Goal: Task Accomplishment & Management: Use online tool/utility

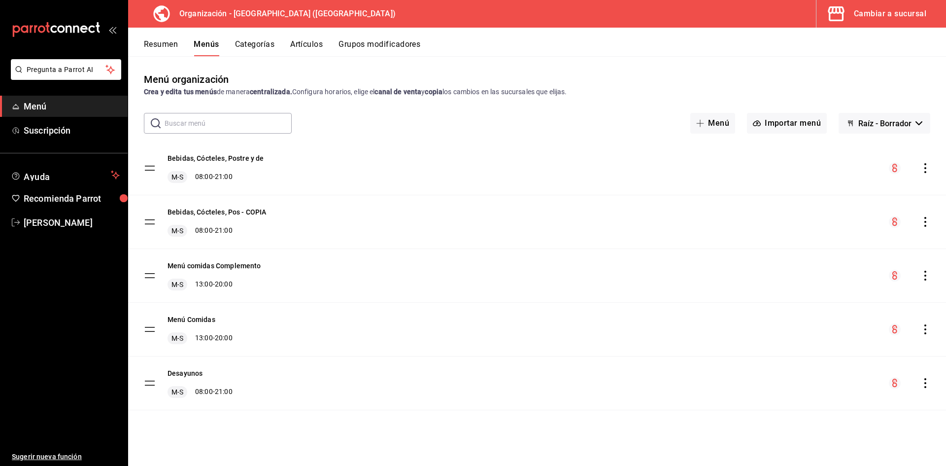
click at [322, 44] on button "Artículos" at bounding box center [306, 47] width 33 height 17
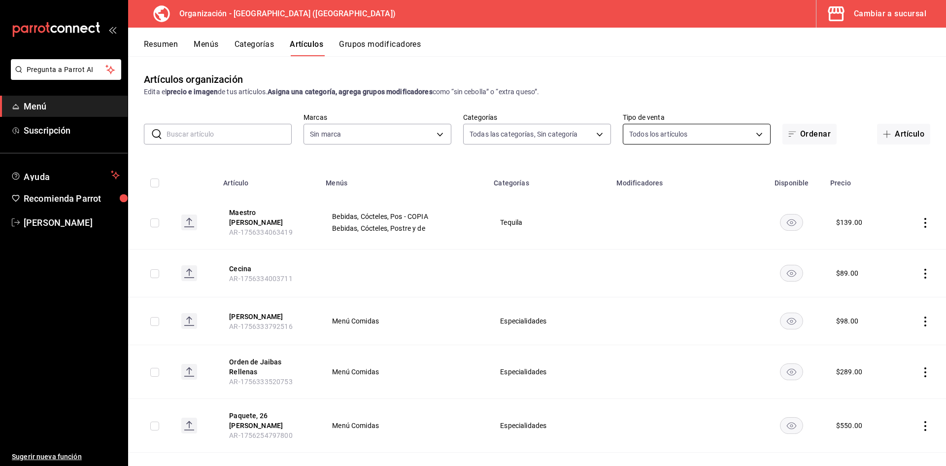
type input "a050a052-3ee4-4749-bb18-17a1bf8fb347,389dbda2-ccd0-448d-8e7f-dac5c986ad63,7be13…"
type input "fe492e78-c46b-4799-adcb-8373cd69b288"
click at [895, 130] on button "Artículo" at bounding box center [903, 134] width 53 height 21
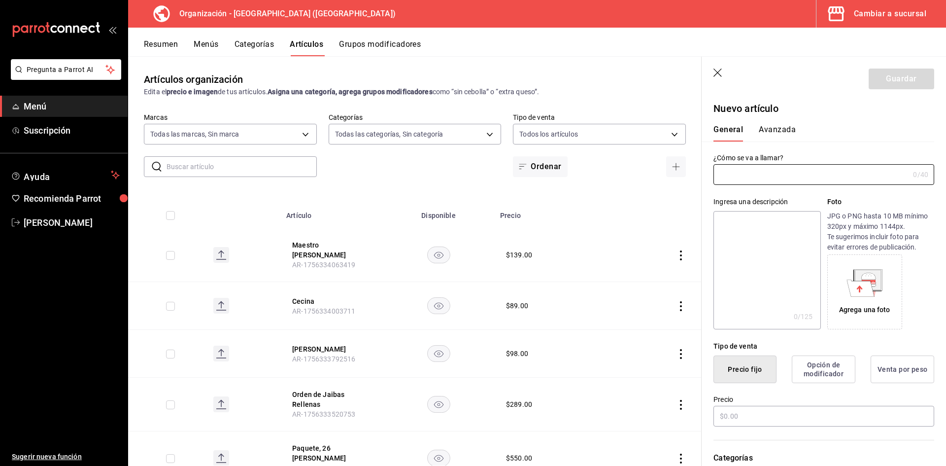
type input "AR-1756402817724"
type input "Quesadilla Sencilla"
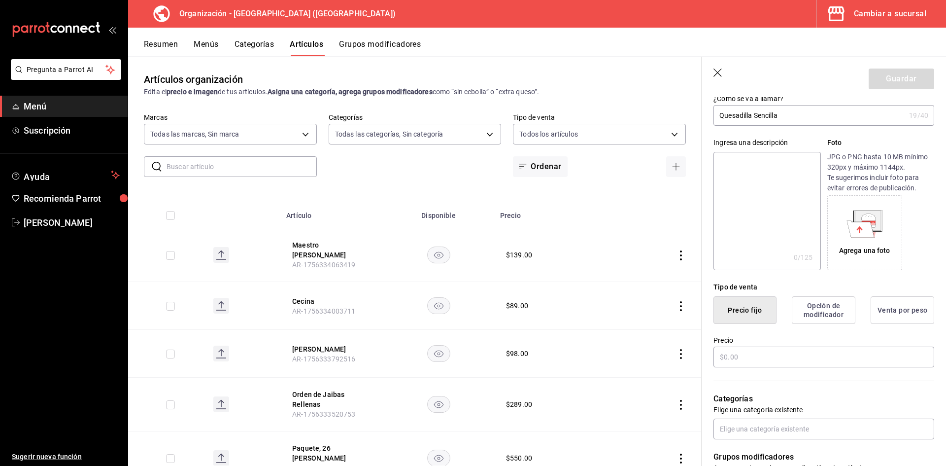
scroll to position [82, 0]
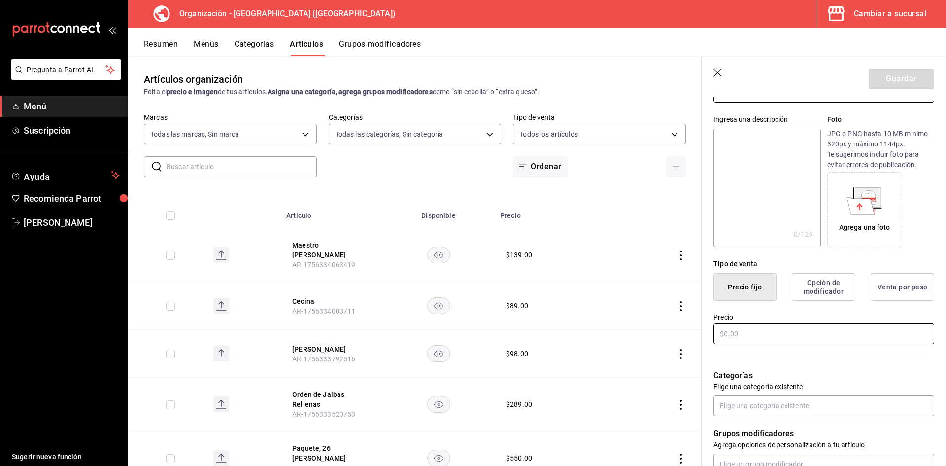
click at [810, 332] on input "text" at bounding box center [823, 333] width 221 height 21
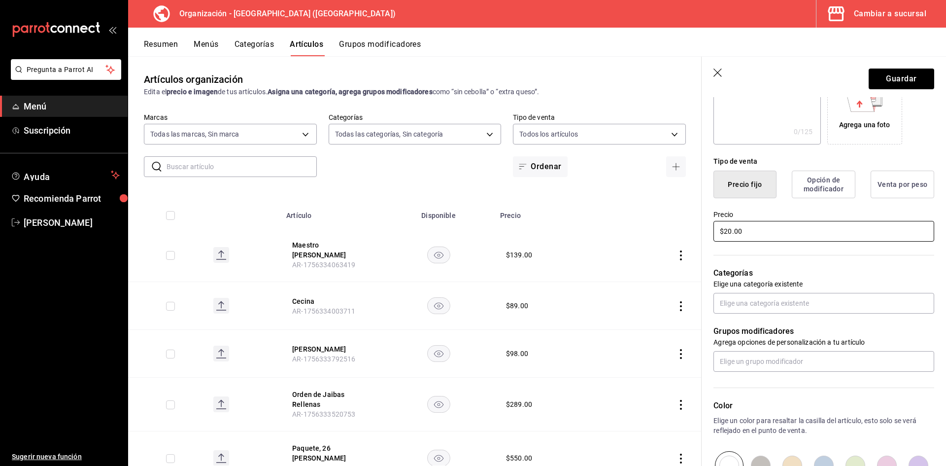
scroll to position [246, 0]
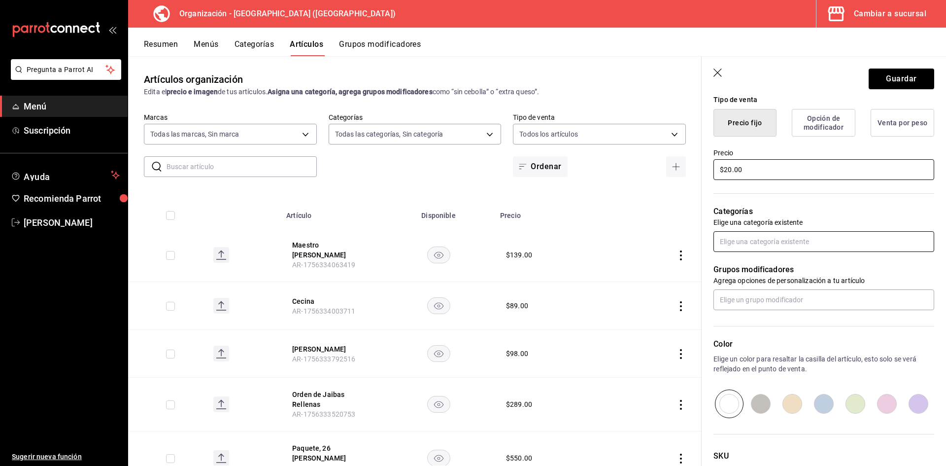
type input "$20.00"
click at [733, 236] on input "text" at bounding box center [823, 241] width 221 height 21
type input "des"
click at [755, 265] on li "Desayunos" at bounding box center [819, 264] width 213 height 16
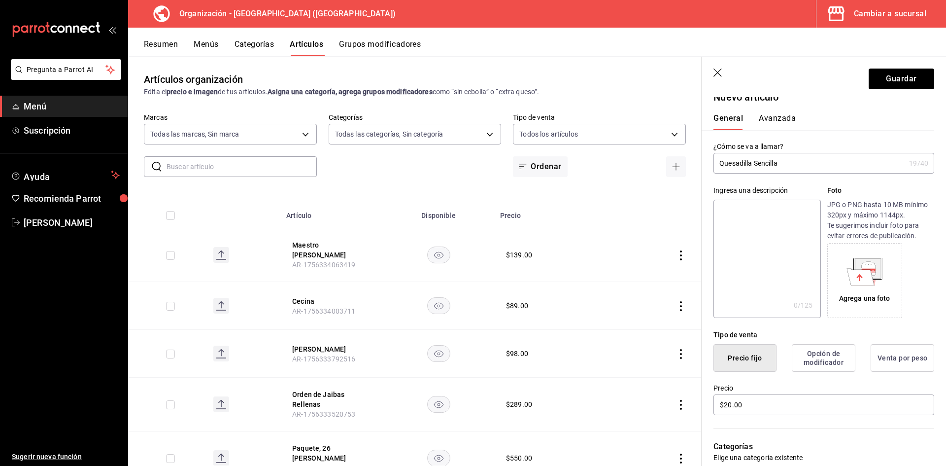
scroll to position [0, 0]
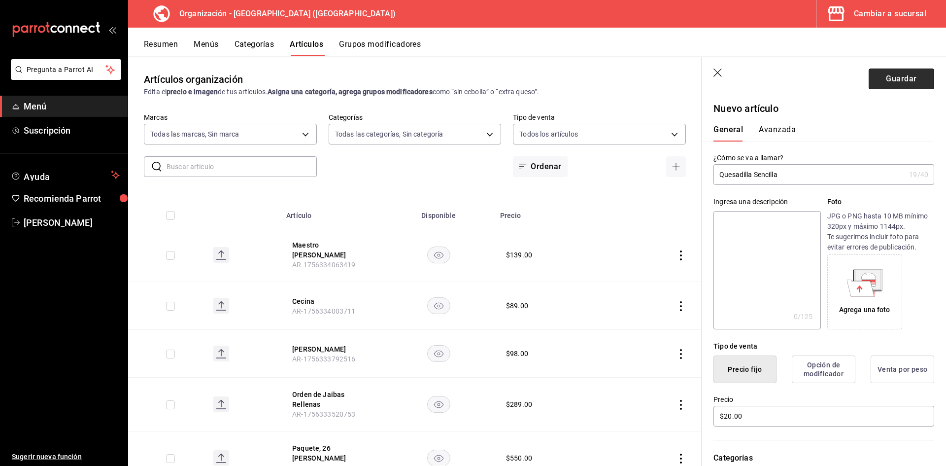
click at [892, 79] on button "Guardar" at bounding box center [902, 78] width 66 height 21
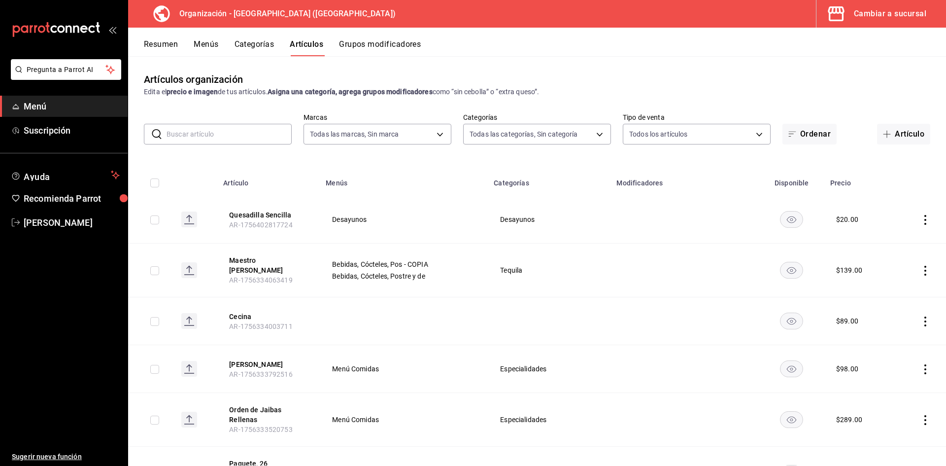
click at [920, 219] on icon "actions" at bounding box center [925, 220] width 10 height 10
click at [919, 219] on div at bounding box center [473, 233] width 946 height 466
click at [917, 223] on div at bounding box center [473, 233] width 946 height 466
drag, startPoint x: 918, startPoint y: 220, endPoint x: 902, endPoint y: 182, distance: 41.1
click at [902, 182] on th at bounding box center [920, 180] width 52 height 32
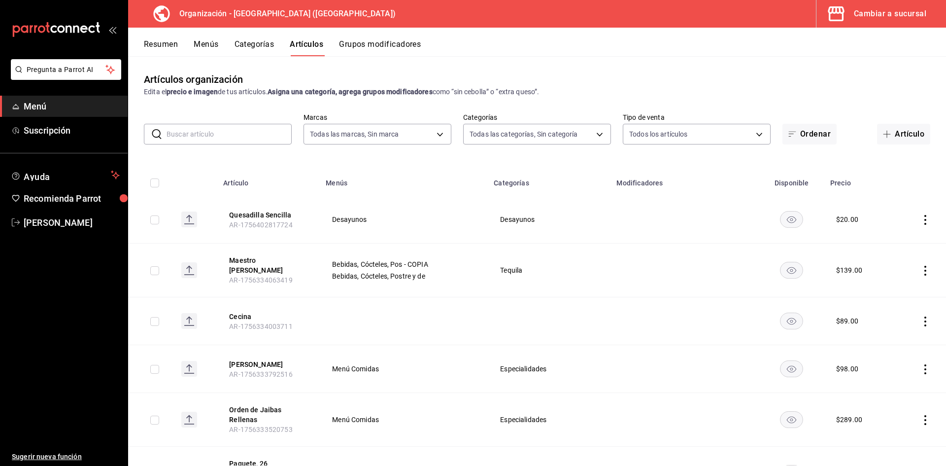
click at [920, 222] on icon "actions" at bounding box center [925, 220] width 10 height 10
click at [890, 241] on span "Editar" at bounding box center [889, 242] width 26 height 10
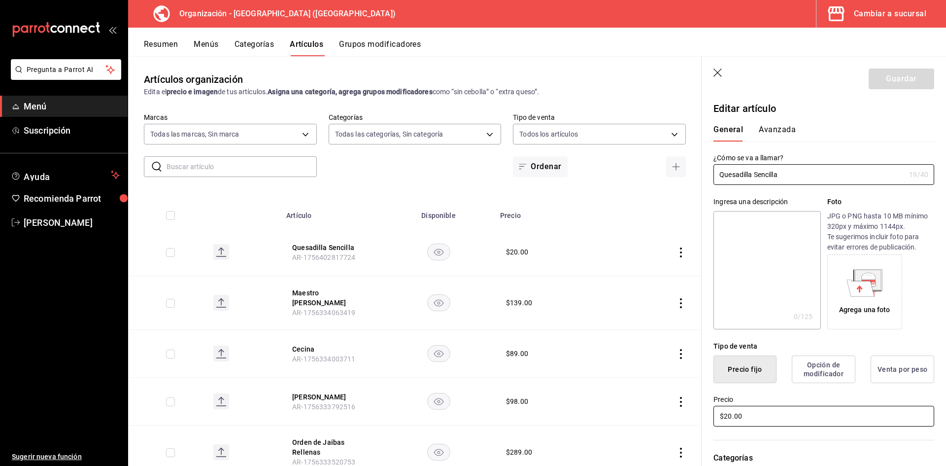
click at [768, 419] on input "$20.00" at bounding box center [823, 415] width 221 height 21
type input "$2.00"
type input "$17.00"
click at [870, 79] on button "Guardar" at bounding box center [902, 78] width 66 height 21
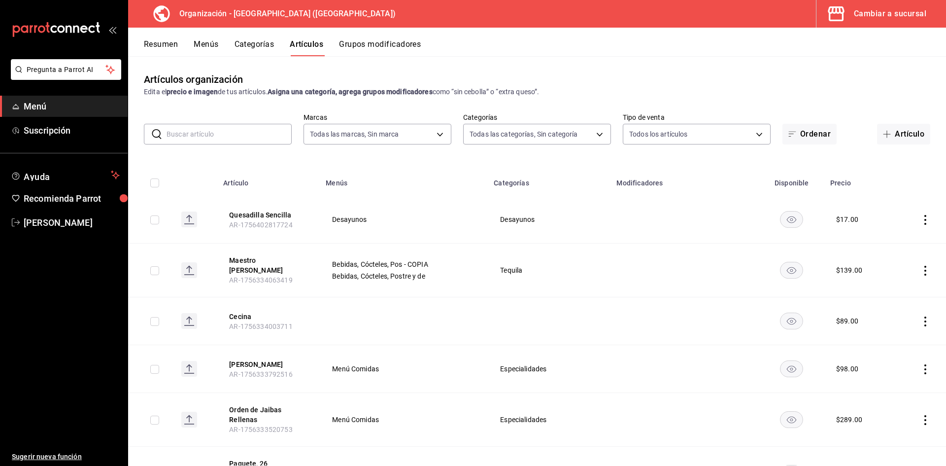
click at [34, 101] on span "Menú" at bounding box center [72, 106] width 96 height 13
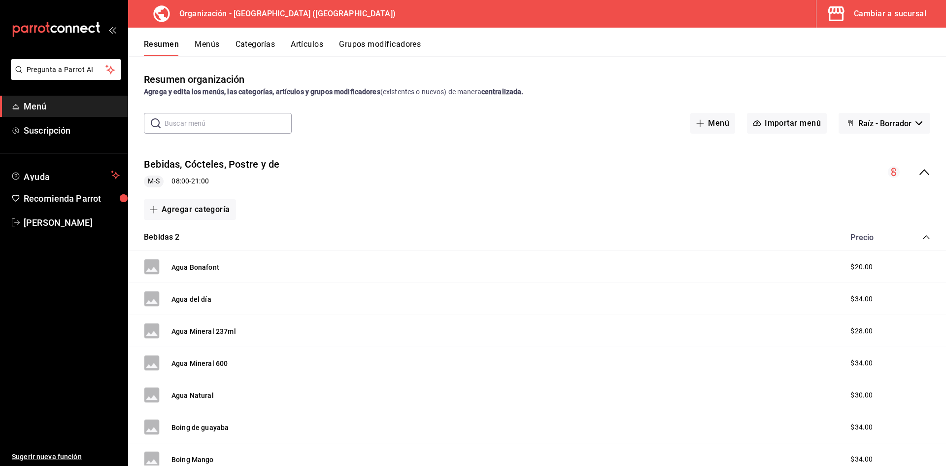
click at [837, 13] on icon "button" at bounding box center [836, 13] width 16 height 15
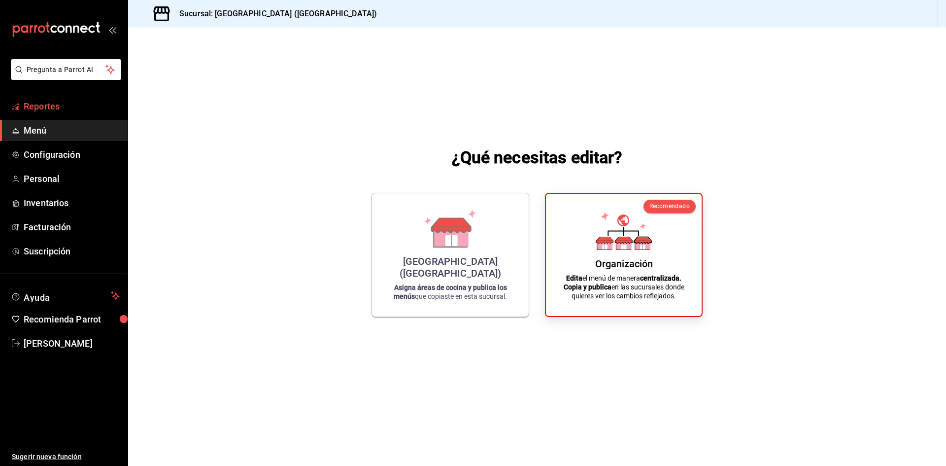
click at [51, 110] on span "Reportes" at bounding box center [72, 106] width 96 height 13
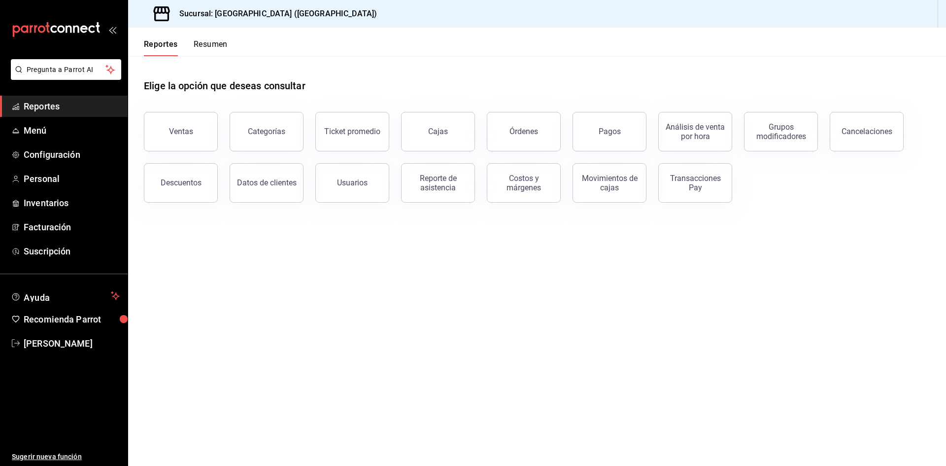
click at [195, 136] on button "Ventas" at bounding box center [181, 131] width 74 height 39
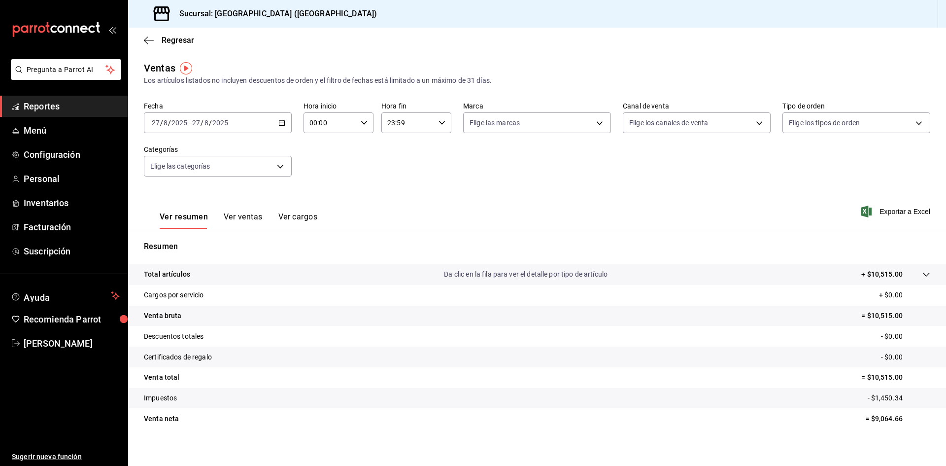
click at [280, 121] on \(Stroke\) "button" at bounding box center [282, 122] width 6 height 5
click at [173, 178] on span "Ayer" at bounding box center [190, 174] width 76 height 10
click at [234, 213] on button "Ver ventas" at bounding box center [243, 220] width 39 height 17
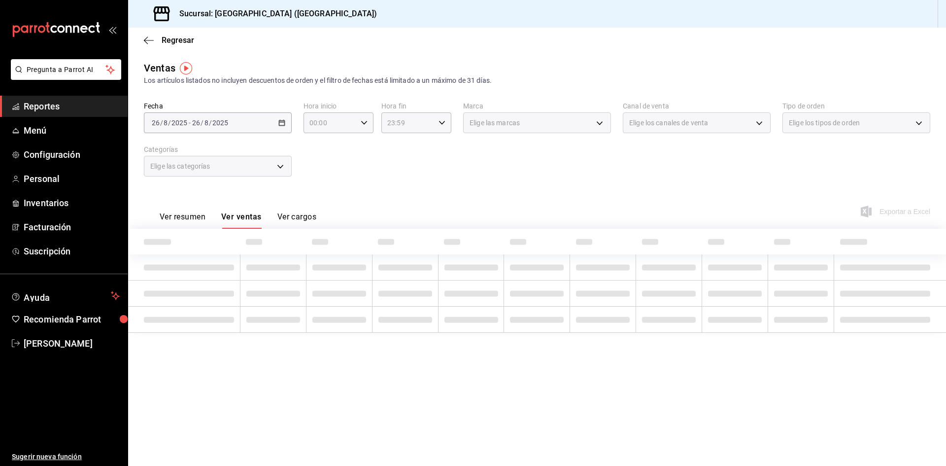
click at [243, 211] on div "Ver resumen Ver ventas Ver cargos" at bounding box center [230, 214] width 172 height 29
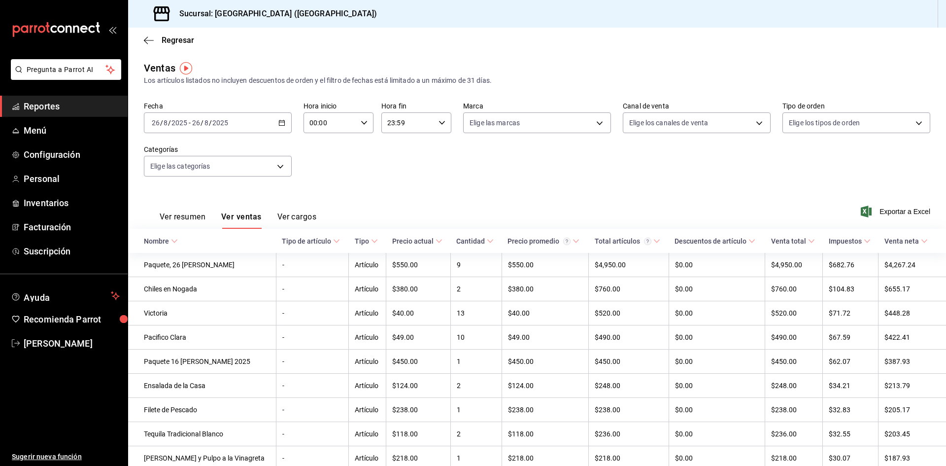
click at [281, 123] on icon "button" at bounding box center [281, 122] width 7 height 7
click at [238, 119] on div "[DATE] [DATE] - [DATE] [DATE]" at bounding box center [218, 122] width 148 height 21
click at [190, 240] on span "Rango de fechas" at bounding box center [190, 241] width 76 height 10
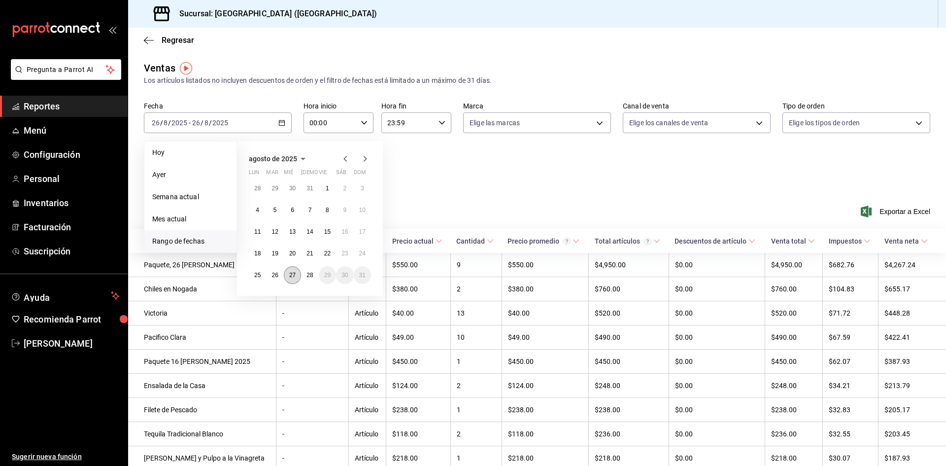
click at [290, 270] on button "27" at bounding box center [292, 275] width 17 height 18
click at [498, 175] on div "Fecha [DATE] [DATE] - [DATE] [DATE] [PERSON_NAME] Semana actual Mes actual [GEO…" at bounding box center [537, 144] width 786 height 87
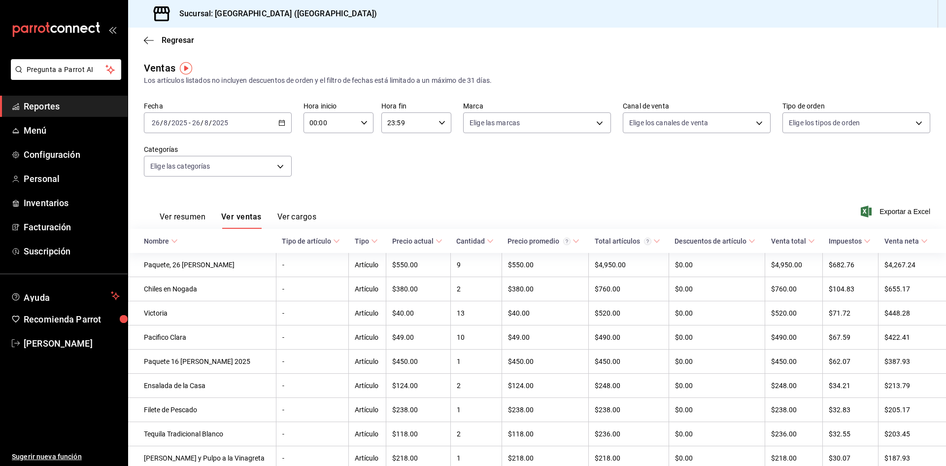
click at [251, 124] on div "[DATE] [DATE] - [DATE] [DATE]" at bounding box center [218, 122] width 148 height 21
click at [291, 117] on div "Fecha [DATE] [DATE] - [DATE] [DATE] Hora inicio 00:00 Hora inicio Hora fin 23:5…" at bounding box center [537, 144] width 786 height 87
click at [283, 130] on div "[DATE] [DATE] - [DATE] [DATE]" at bounding box center [218, 122] width 148 height 21
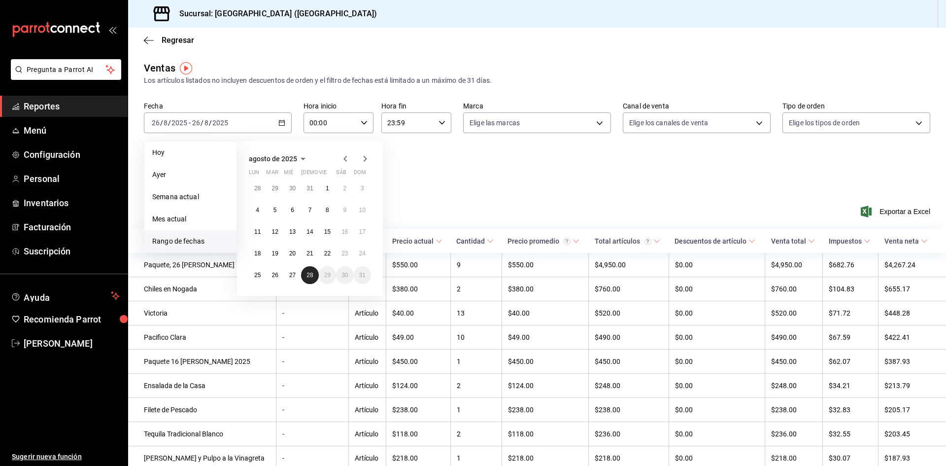
click at [310, 275] on abbr "28" at bounding box center [309, 274] width 6 height 7
click at [213, 176] on span "Ayer" at bounding box center [190, 174] width 76 height 10
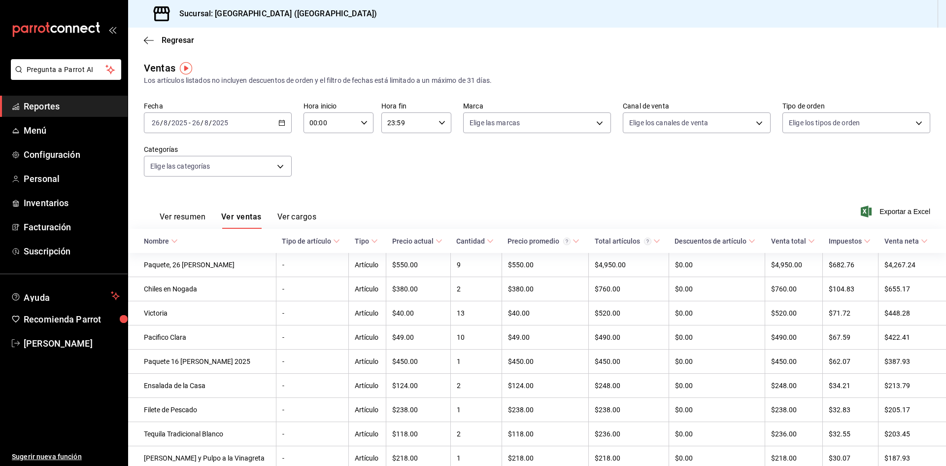
click at [248, 117] on div "[DATE] [DATE] - [DATE] [DATE]" at bounding box center [218, 122] width 148 height 21
click at [160, 150] on span "Hoy" at bounding box center [190, 152] width 76 height 10
click at [297, 217] on button "Ver cargos" at bounding box center [296, 220] width 39 height 17
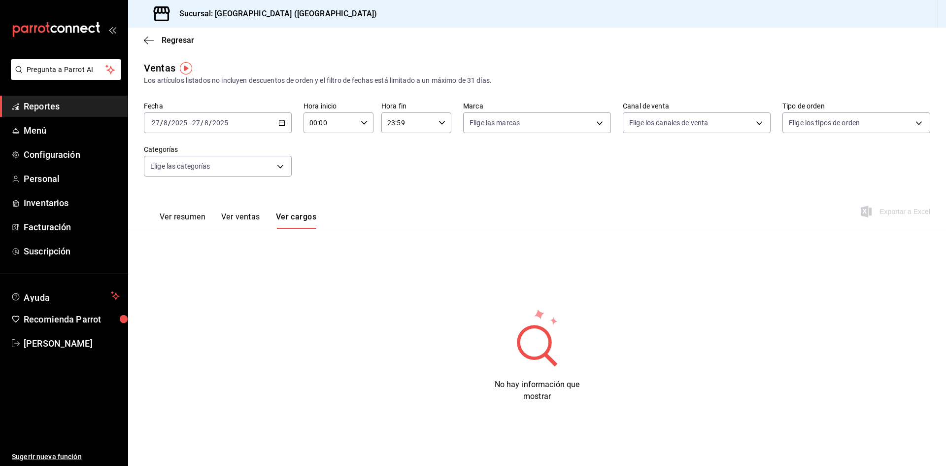
click at [240, 217] on button "Ver ventas" at bounding box center [240, 220] width 39 height 17
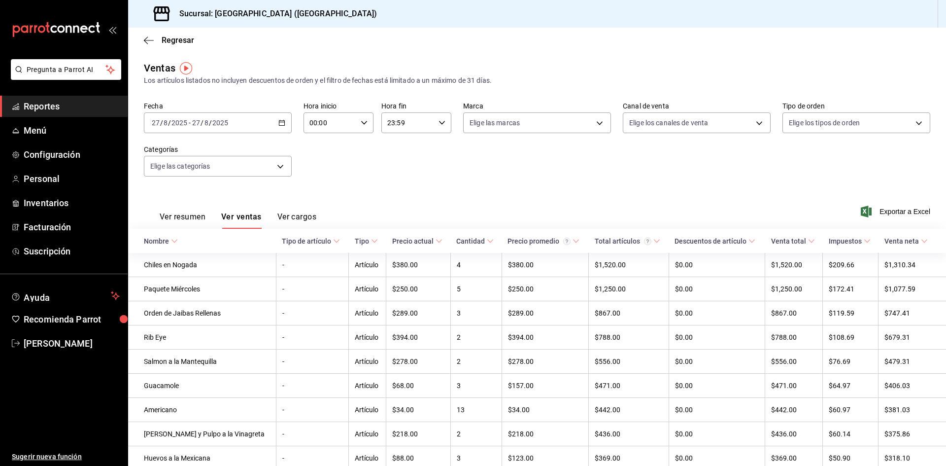
click at [194, 211] on div "Ver resumen Ver ventas Ver cargos" at bounding box center [230, 214] width 172 height 29
click at [194, 216] on button "Ver resumen" at bounding box center [183, 220] width 46 height 17
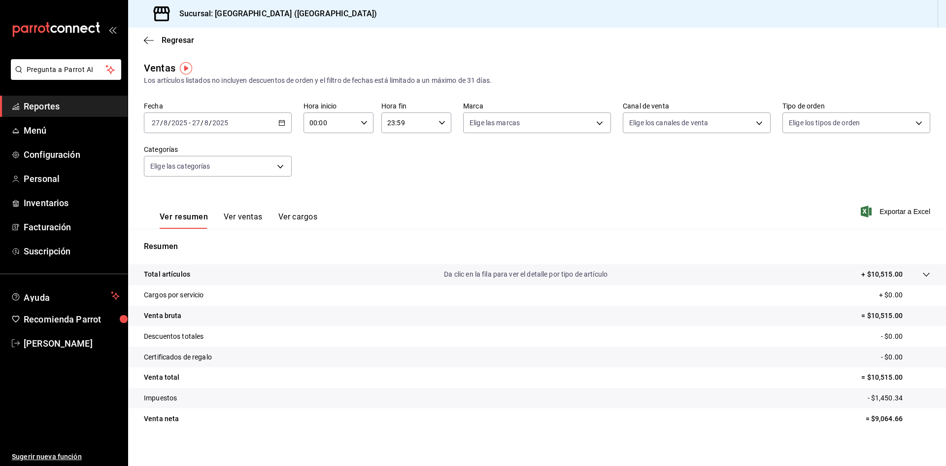
click at [241, 218] on button "Ver ventas" at bounding box center [243, 220] width 39 height 17
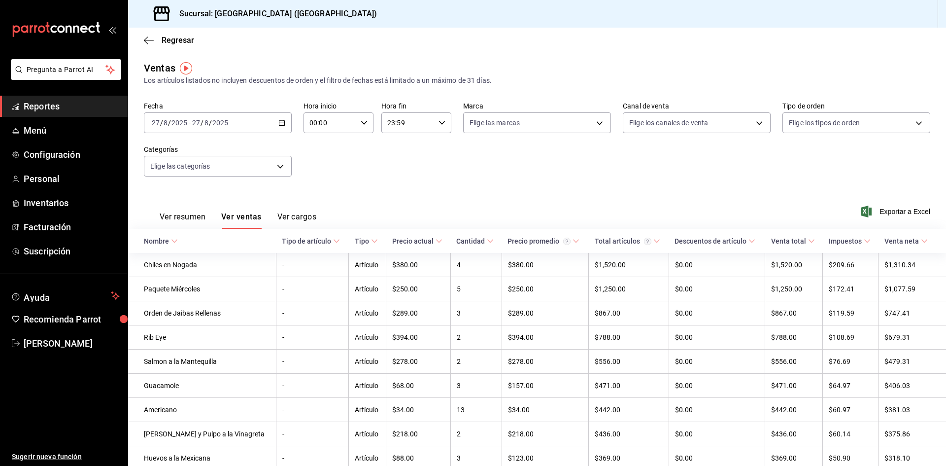
click at [50, 108] on span "Reportes" at bounding box center [72, 106] width 96 height 13
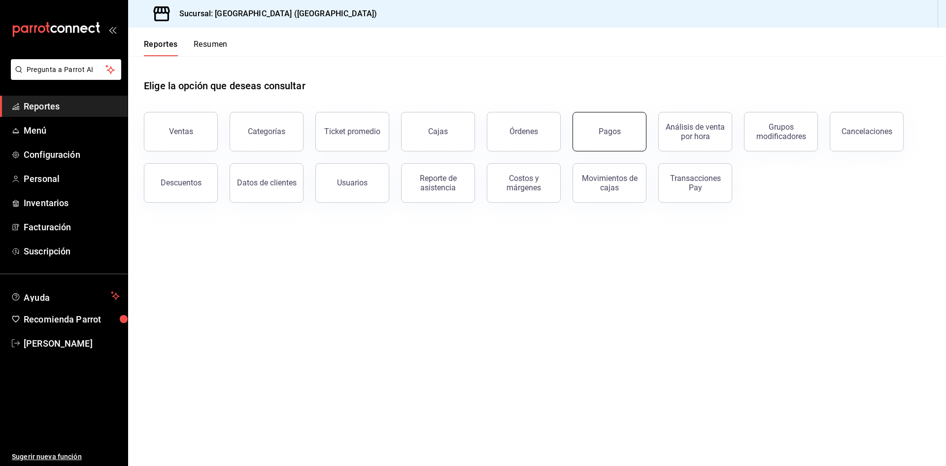
click at [615, 136] on button "Pagos" at bounding box center [610, 131] width 74 height 39
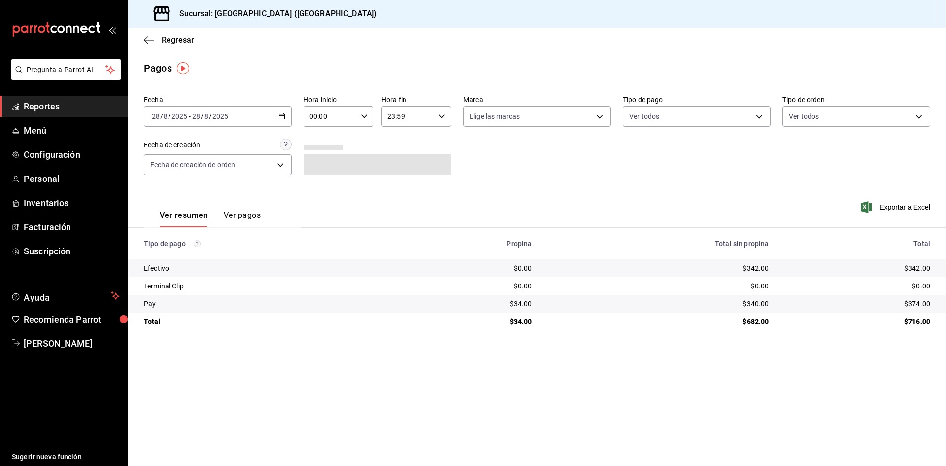
click at [234, 213] on button "Ver pagos" at bounding box center [242, 218] width 37 height 17
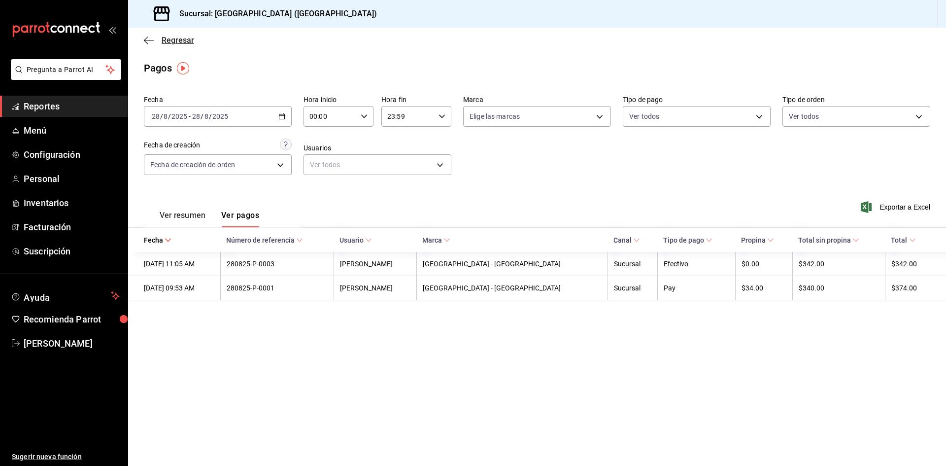
click at [148, 39] on icon "button" at bounding box center [149, 40] width 10 height 9
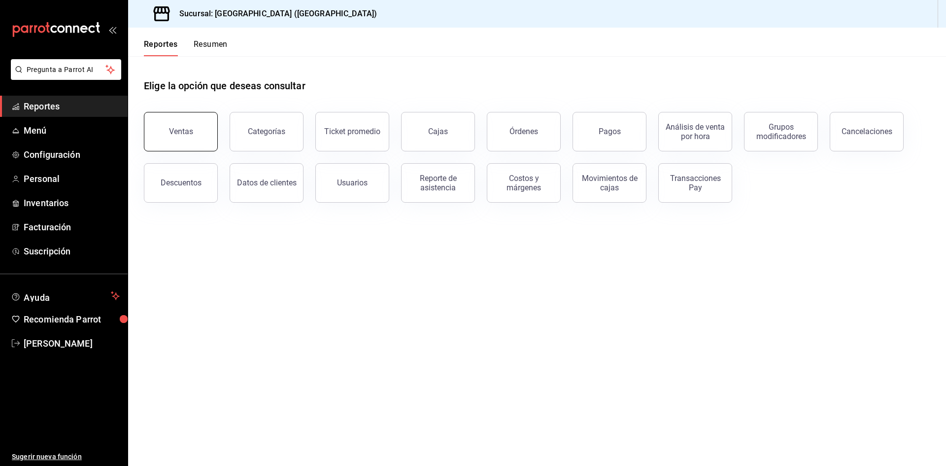
click at [186, 138] on button "Ventas" at bounding box center [181, 131] width 74 height 39
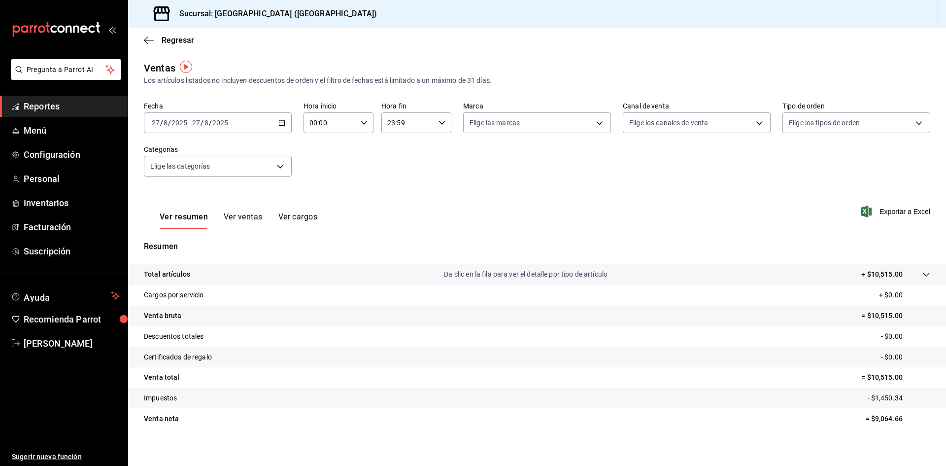
scroll to position [6, 0]
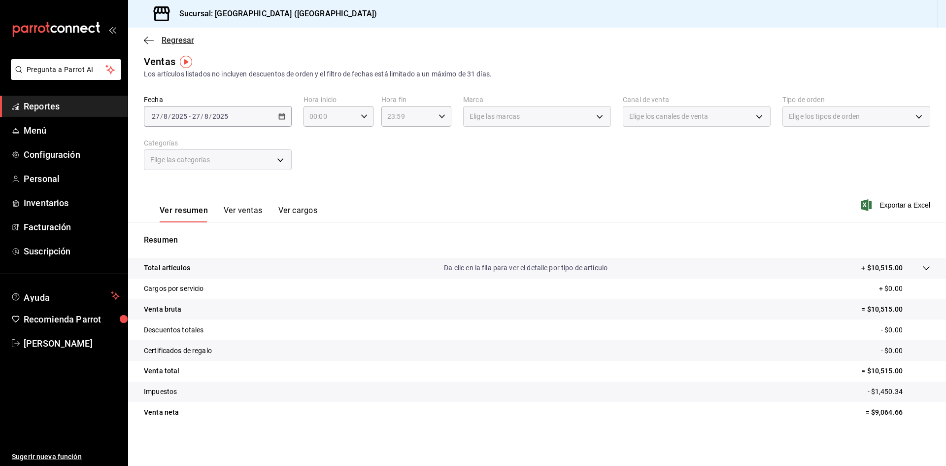
click at [150, 38] on icon "button" at bounding box center [149, 40] width 10 height 9
